Goal: Transaction & Acquisition: Purchase product/service

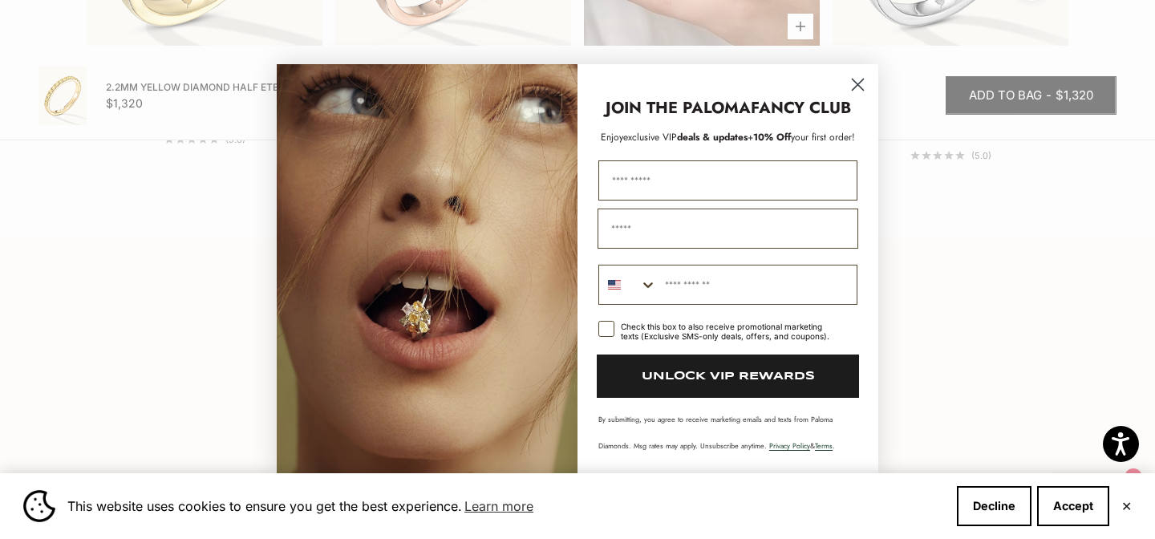
scroll to position [2308, 0]
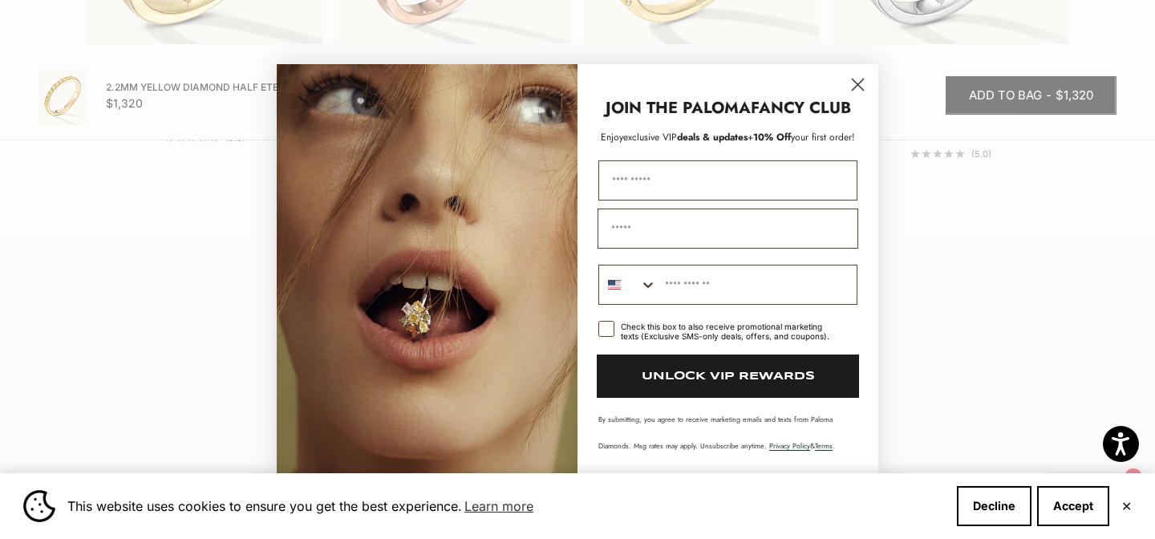
click at [862, 83] on circle "Close dialog" at bounding box center [858, 84] width 26 height 26
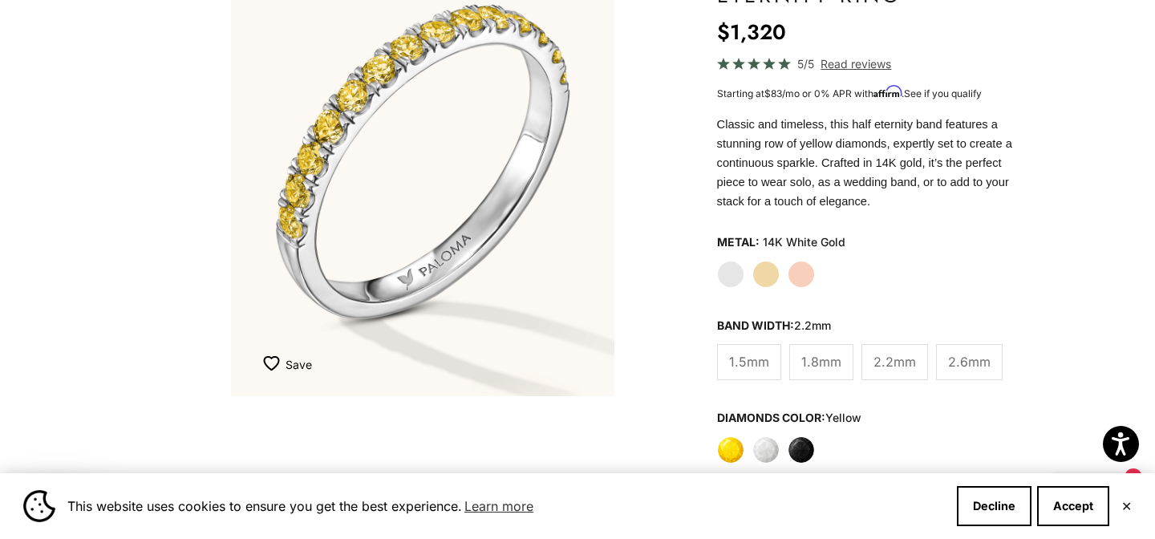
scroll to position [226, 0]
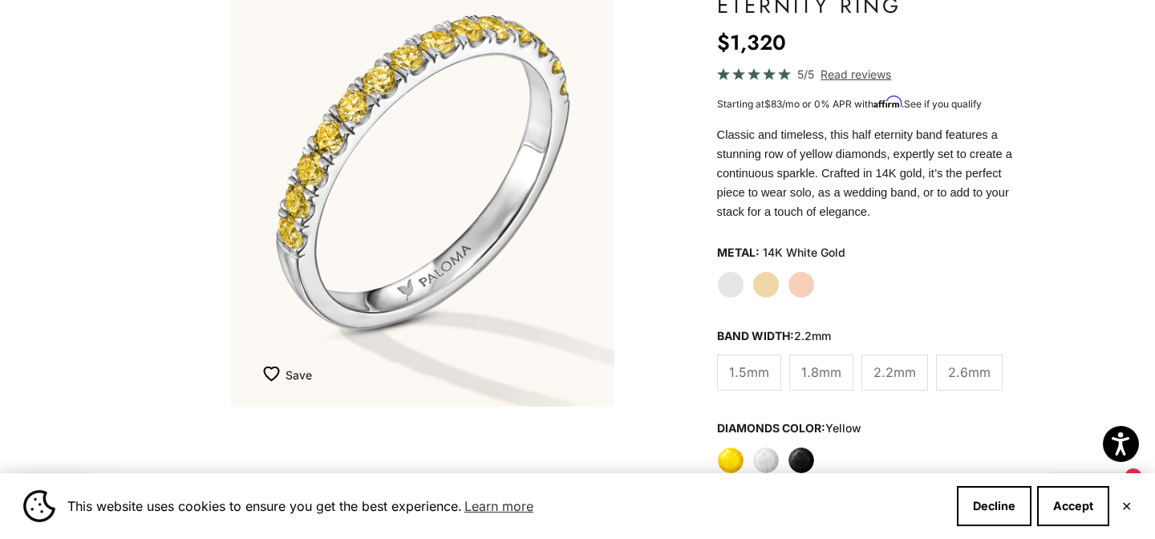
click at [763, 282] on label "Yellow Gold" at bounding box center [766, 284] width 27 height 27
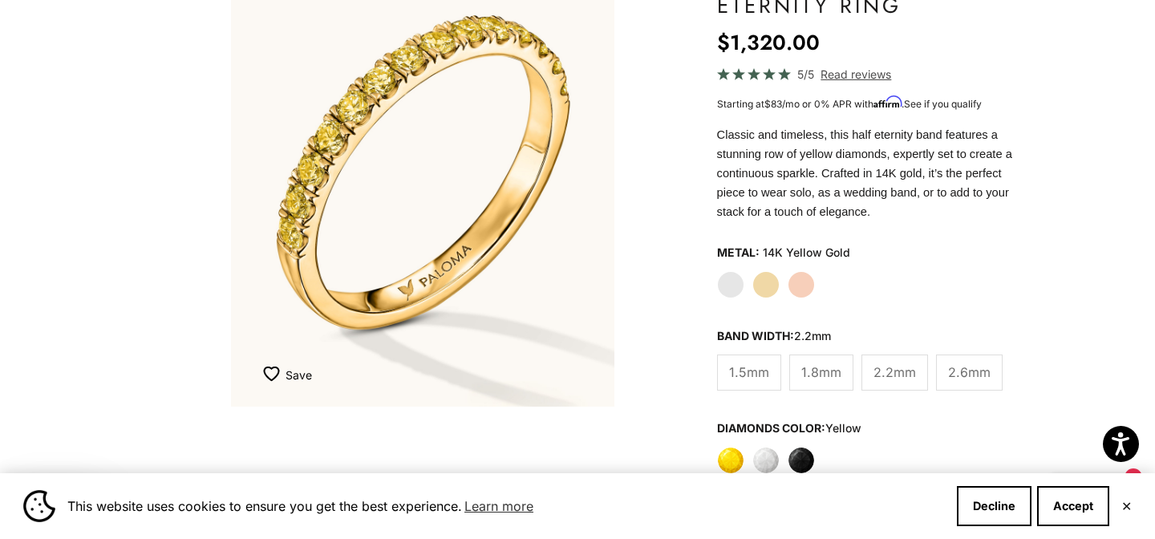
click at [817, 366] on span "1.8mm" at bounding box center [821, 372] width 40 height 21
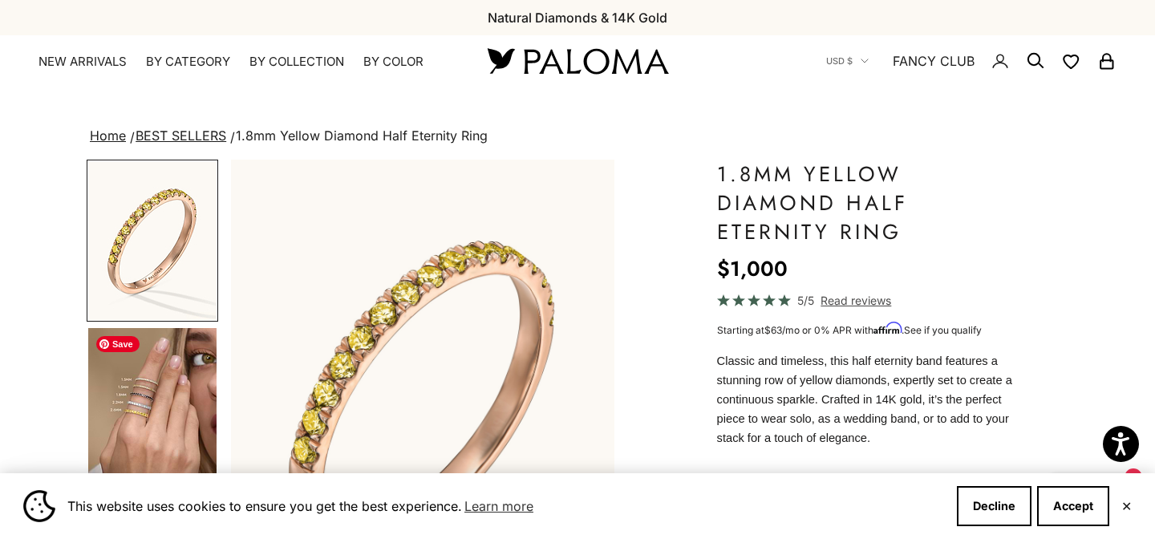
click at [144, 401] on img "Go to item 4" at bounding box center [152, 407] width 128 height 159
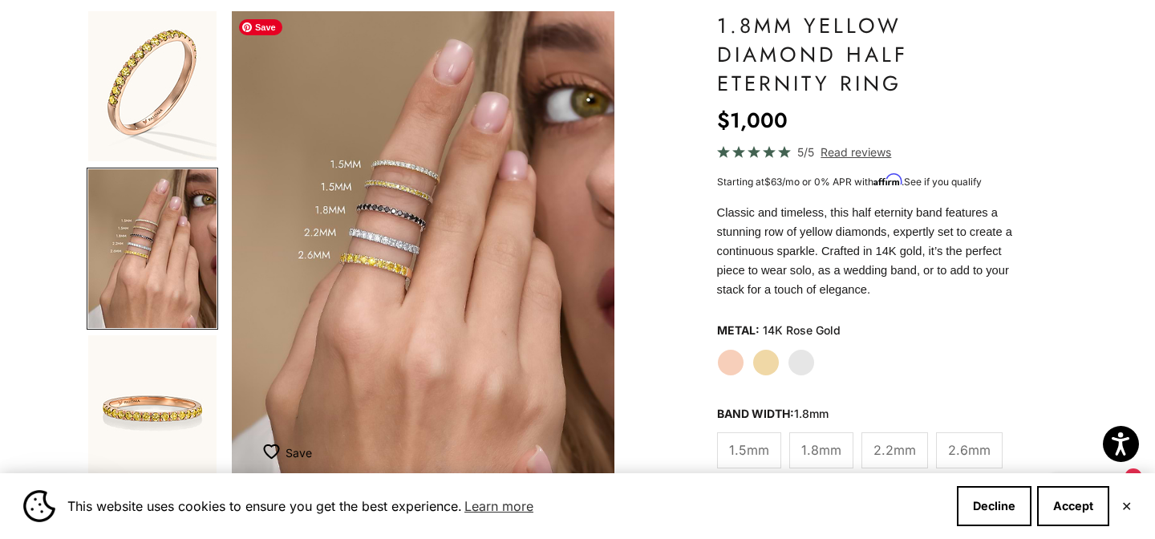
scroll to position [154, 0]
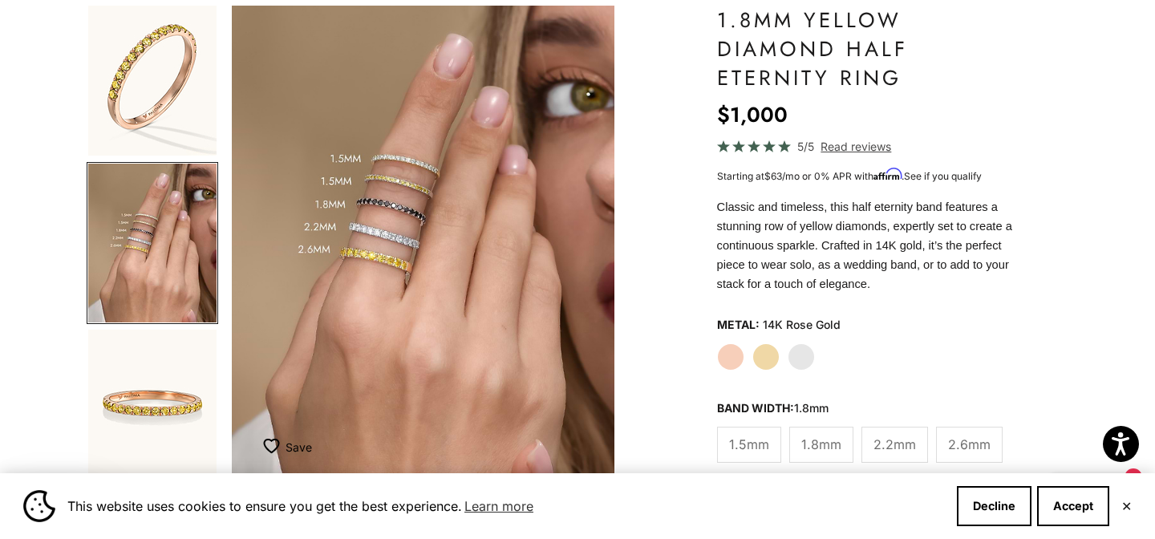
click at [743, 439] on span "1.5mm" at bounding box center [749, 444] width 40 height 21
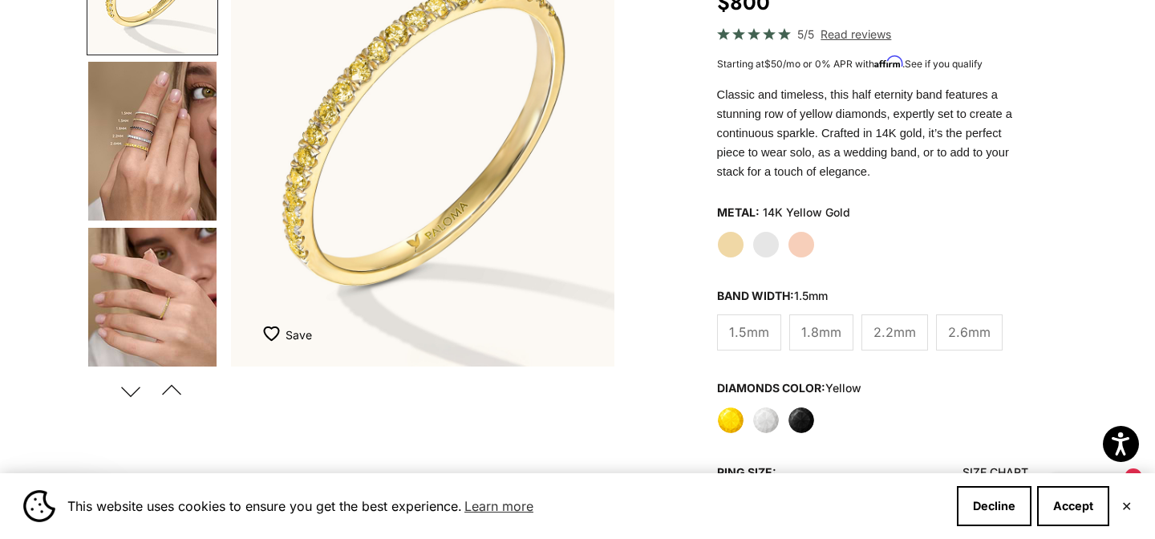
scroll to position [276, 0]
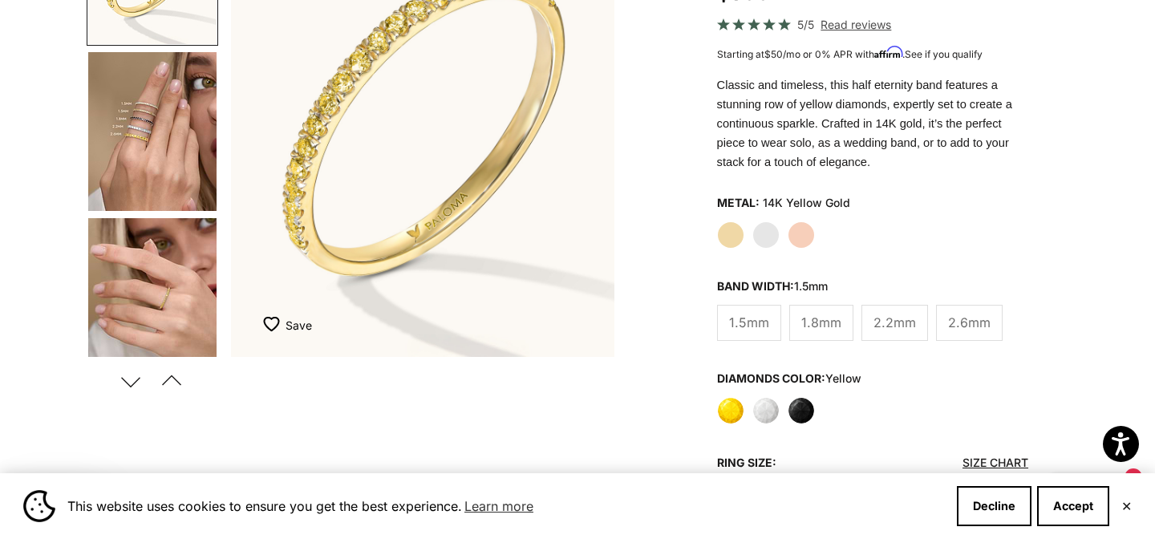
click at [727, 408] on label "Yellow" at bounding box center [730, 410] width 27 height 27
click at [757, 416] on label "White" at bounding box center [766, 410] width 27 height 27
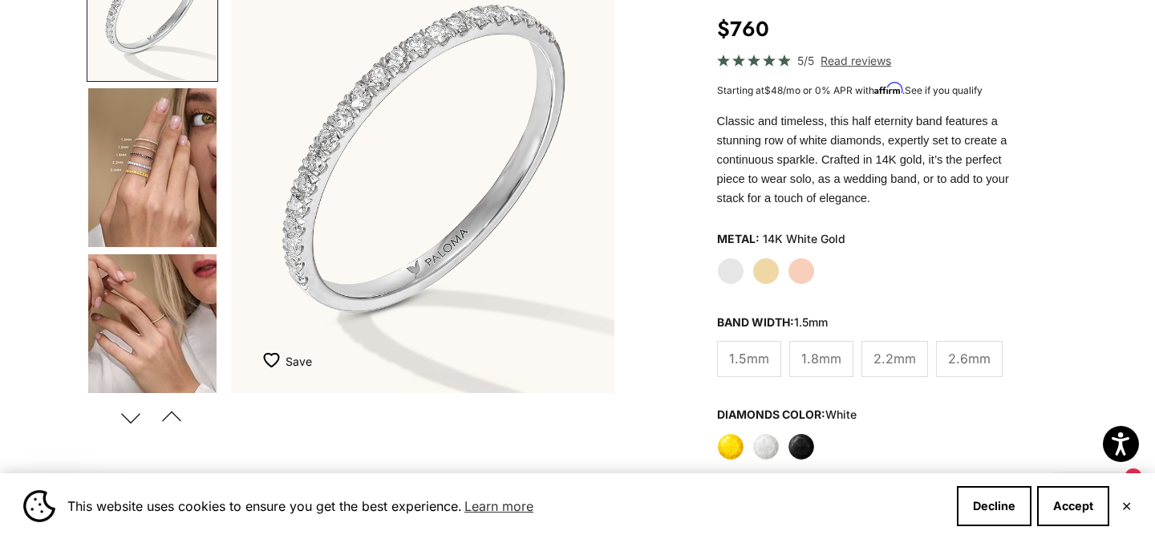
scroll to position [241, 0]
click at [807, 432] on label "Black" at bounding box center [801, 445] width 27 height 27
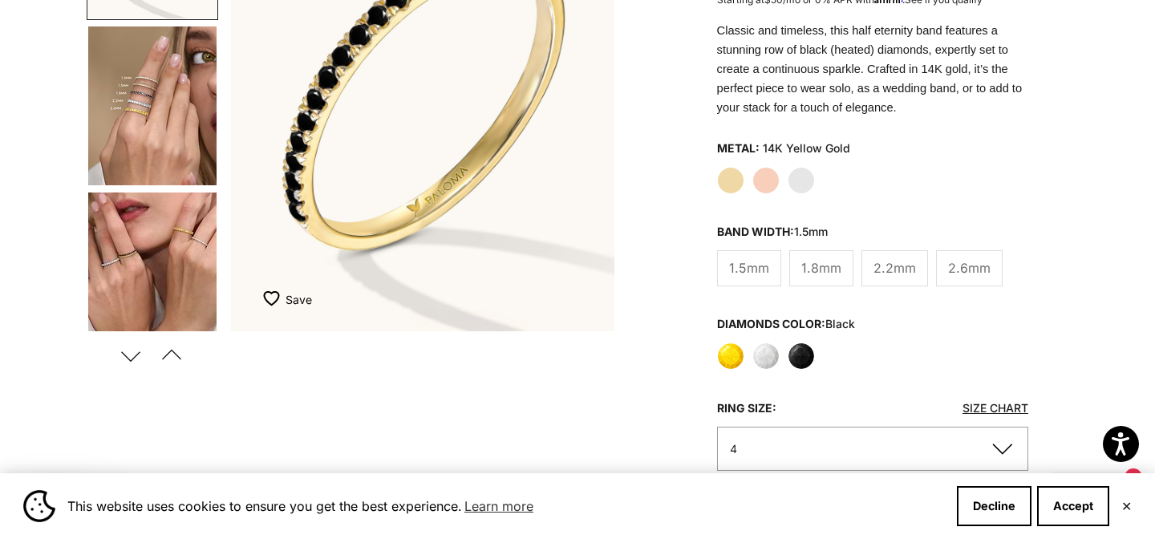
scroll to position [308, 0]
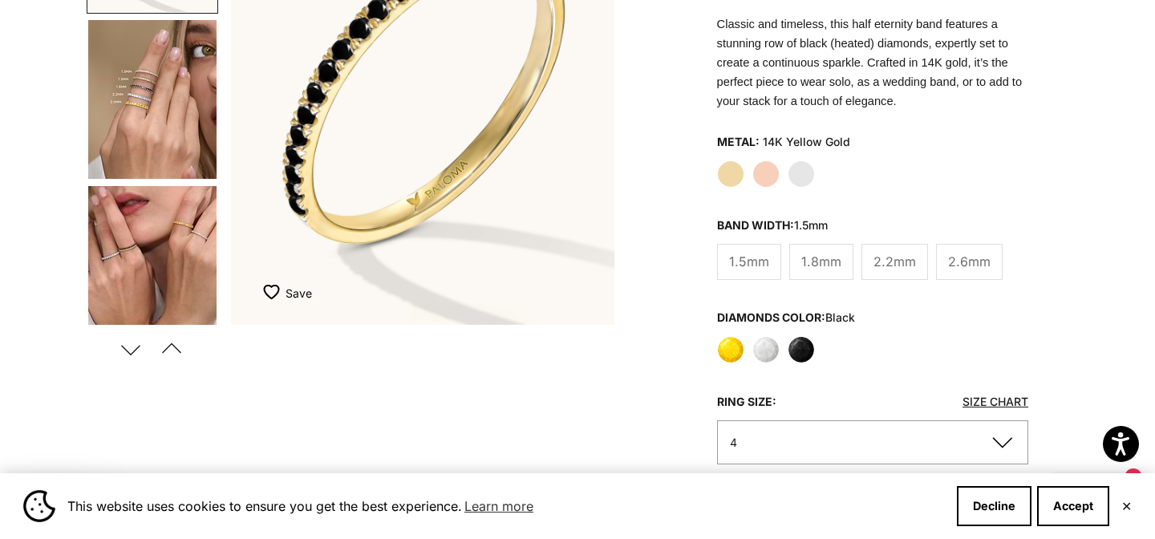
click at [729, 353] on label "Yellow" at bounding box center [730, 349] width 27 height 27
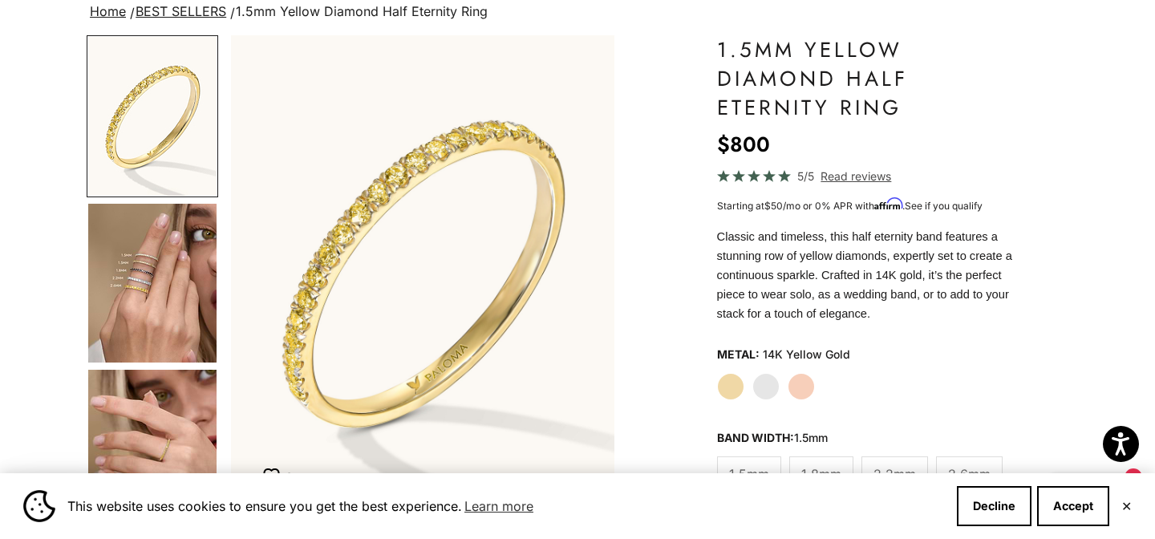
scroll to position [123, 0]
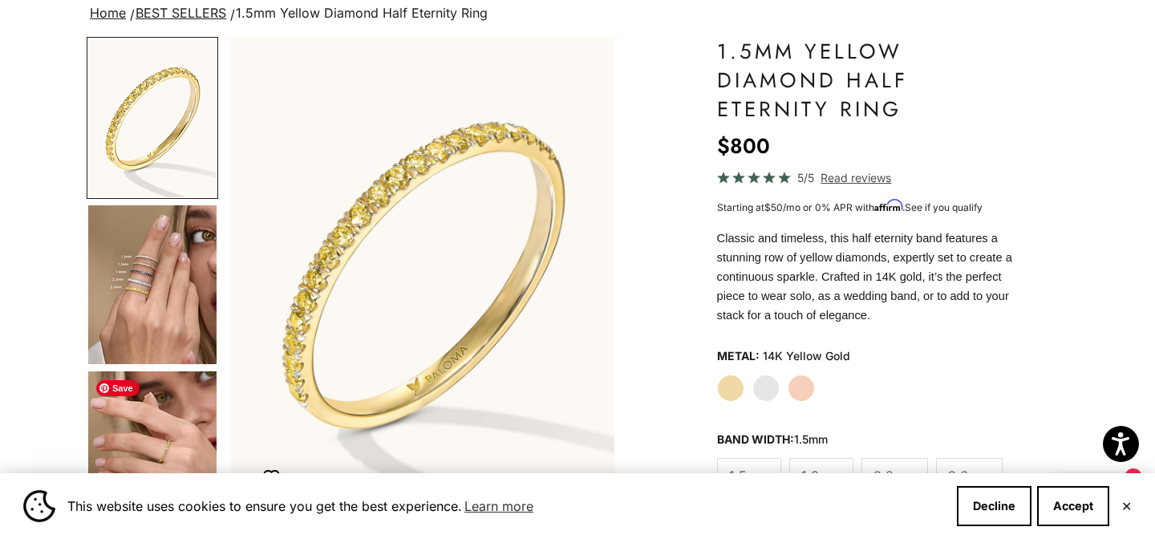
click at [156, 439] on img "Go to item 5" at bounding box center [152, 450] width 128 height 159
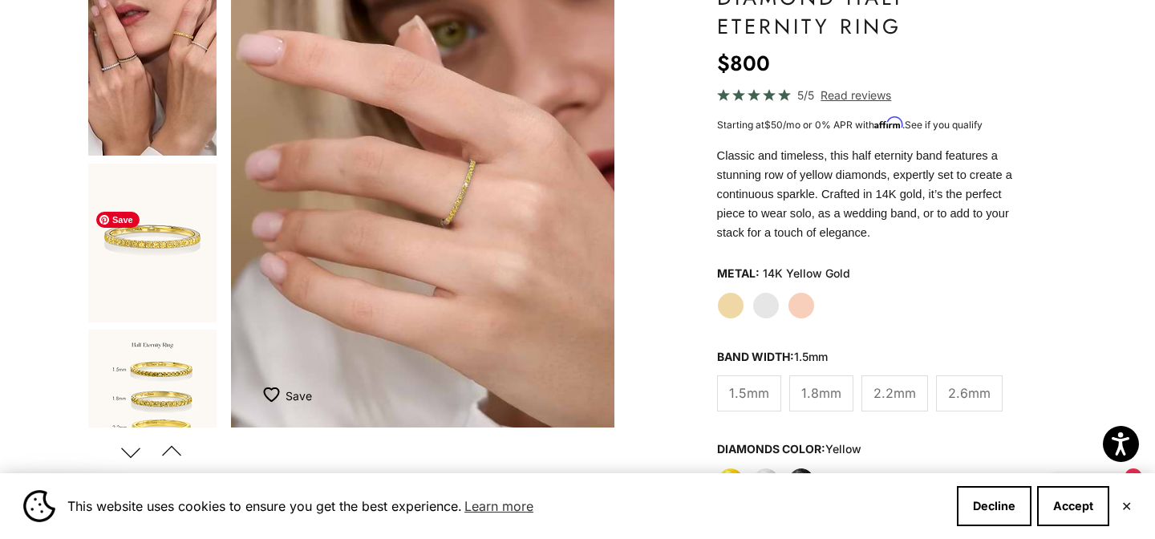
scroll to position [455, 0]
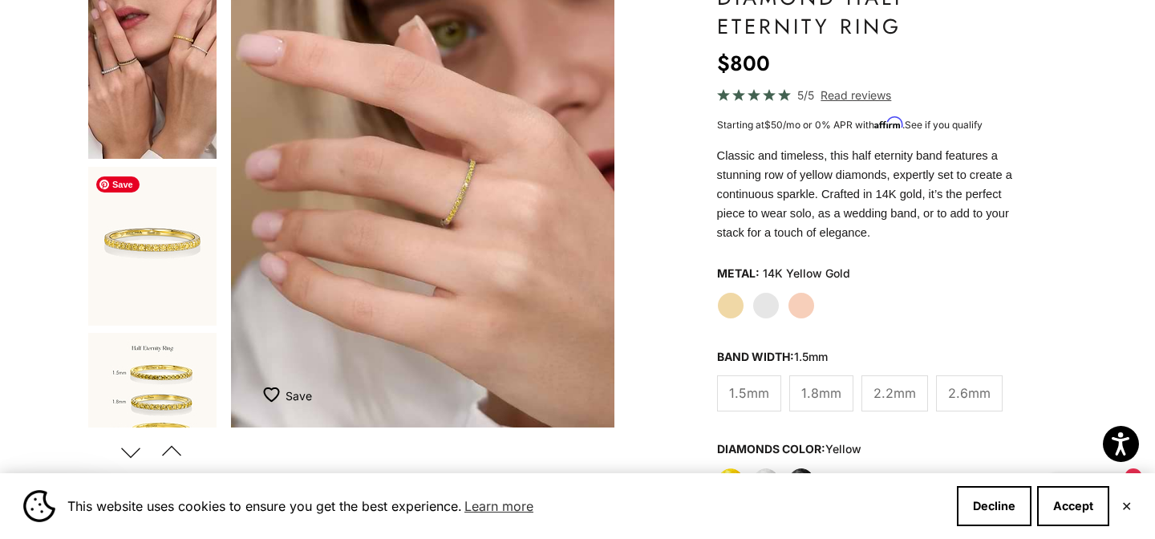
click at [162, 258] on img "Go to item 7" at bounding box center [152, 246] width 128 height 159
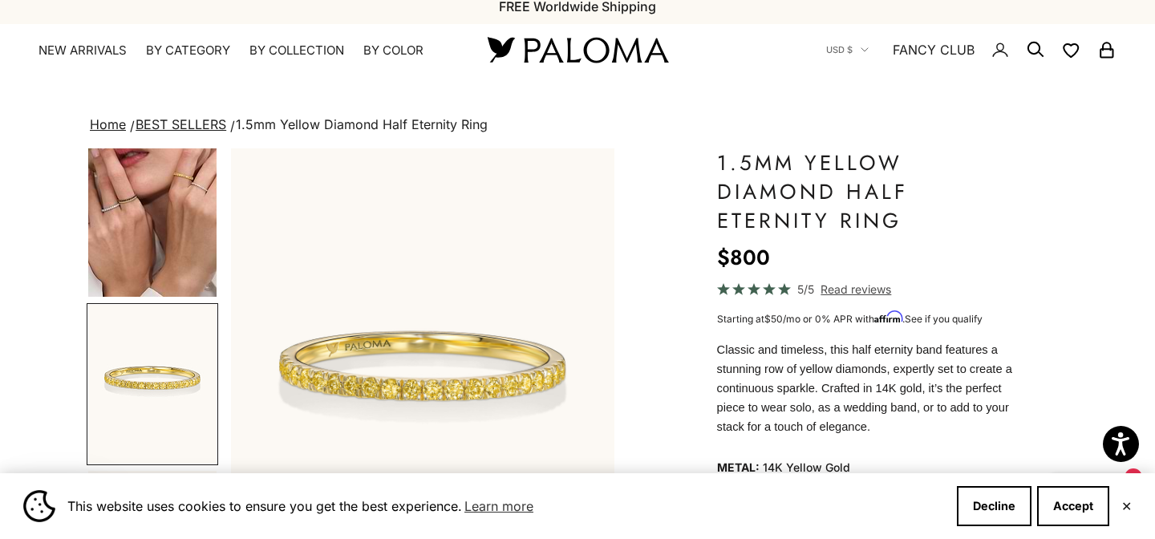
scroll to position [0, 0]
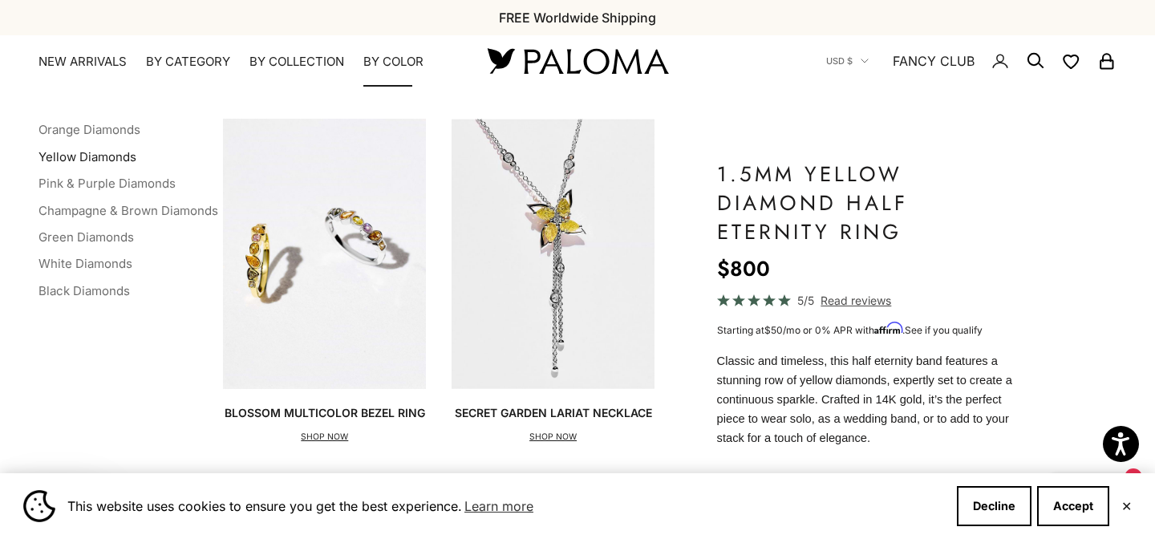
click at [106, 158] on link "Yellow Diamonds" at bounding box center [88, 156] width 98 height 15
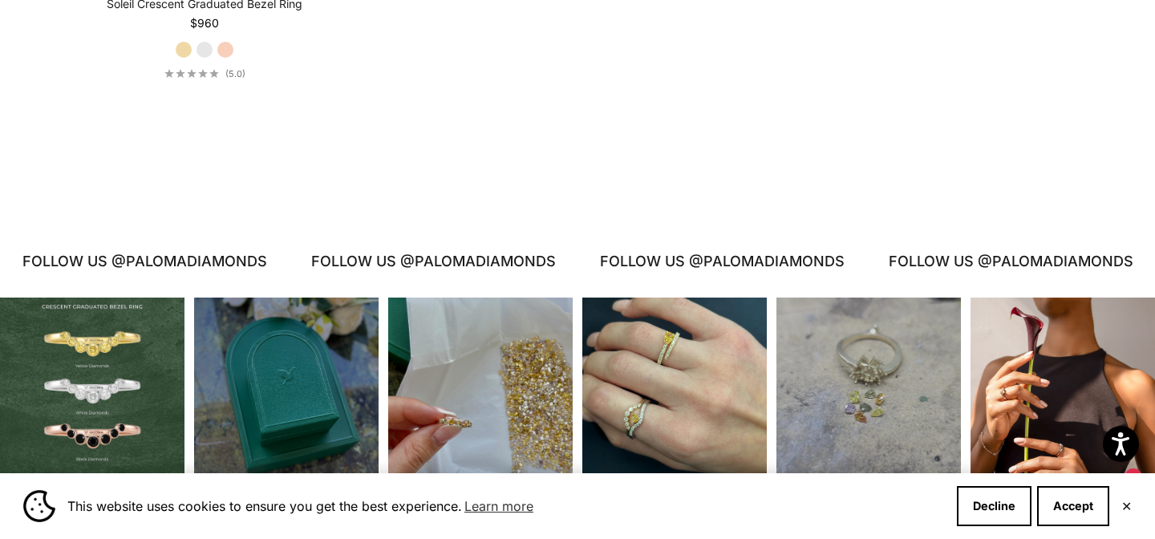
scroll to position [5722, 0]
